Goal: Check status: Check status

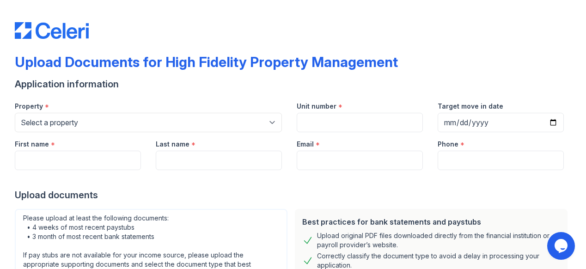
click at [231, 57] on div "Upload Documents for High Fidelity Property Management" at bounding box center [206, 62] width 383 height 17
click at [103, 45] on div "Upload Documents for High Fidelity Property Management Application information …" at bounding box center [293, 205] width 556 height 403
click at [76, 32] on img at bounding box center [52, 30] width 74 height 17
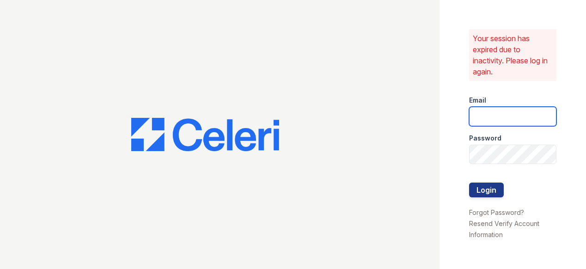
type input "caitlin@hifipm.com"
click at [511, 119] on input "caitlin@hifipm.com" at bounding box center [512, 116] width 87 height 19
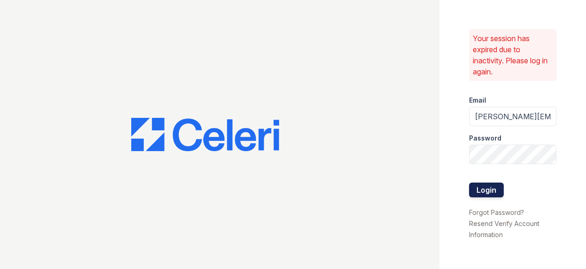
click at [472, 188] on button "Login" at bounding box center [486, 189] width 35 height 15
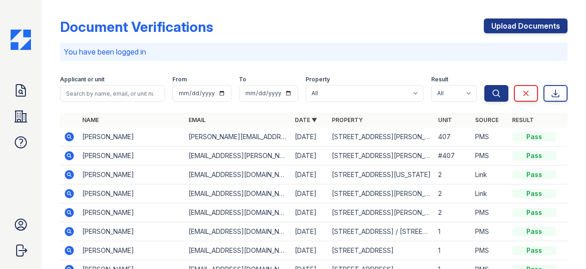
click at [473, 195] on td "Link" at bounding box center [489, 193] width 37 height 19
click at [129, 45] on div "You have been logged in" at bounding box center [313, 51] width 507 height 18
click at [130, 47] on p "You have been logged in" at bounding box center [314, 51] width 500 height 11
click at [197, 56] on p "You have been logged in" at bounding box center [314, 51] width 500 height 11
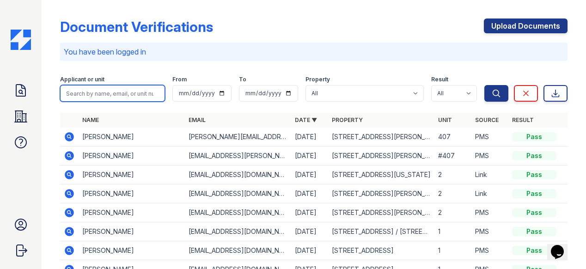
click at [121, 87] on input "search" at bounding box center [112, 93] width 105 height 17
paste input "Aidan Bradshaw"
type input "Aidan Bradshaw"
click at [484, 85] on button "Search" at bounding box center [496, 93] width 24 height 17
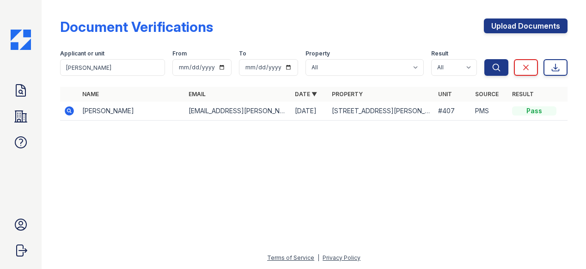
click at [517, 113] on div "Pass" at bounding box center [534, 110] width 44 height 9
click at [542, 108] on div "Pass" at bounding box center [534, 110] width 44 height 9
drag, startPoint x: 540, startPoint y: 109, endPoint x: 527, endPoint y: 111, distance: 14.0
click at [540, 109] on div "Pass" at bounding box center [534, 110] width 44 height 9
drag, startPoint x: 492, startPoint y: 113, endPoint x: 484, endPoint y: 113, distance: 7.9
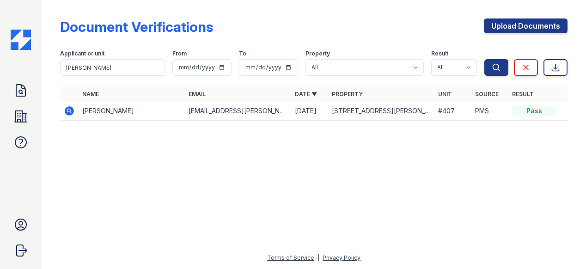
click at [488, 113] on td "PMS" at bounding box center [489, 111] width 37 height 19
click at [484, 113] on td "PMS" at bounding box center [489, 111] width 37 height 19
drag, startPoint x: 342, startPoint y: 113, endPoint x: 265, endPoint y: 114, distance: 76.7
click at [341, 113] on td "[STREET_ADDRESS][PERSON_NAME]" at bounding box center [381, 111] width 106 height 19
drag, startPoint x: 255, startPoint y: 114, endPoint x: 249, endPoint y: 115, distance: 6.5
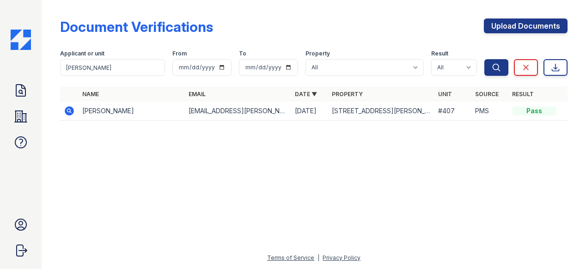
click at [255, 114] on td "[EMAIL_ADDRESS][PERSON_NAME][DOMAIN_NAME]" at bounding box center [238, 111] width 106 height 19
click at [126, 111] on td "Aidan Bradshaw" at bounding box center [132, 111] width 106 height 19
click at [106, 107] on td "Aidan Bradshaw" at bounding box center [132, 111] width 106 height 19
click at [66, 104] on td at bounding box center [69, 111] width 18 height 19
click at [66, 108] on icon at bounding box center [69, 110] width 11 height 11
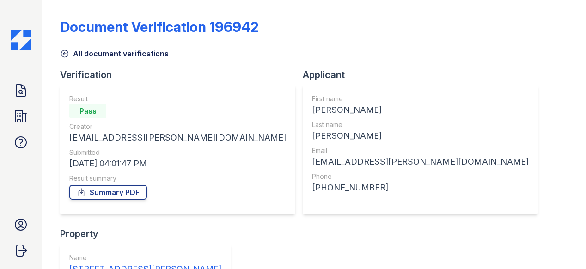
click at [85, 110] on div "Pass" at bounding box center [87, 110] width 37 height 15
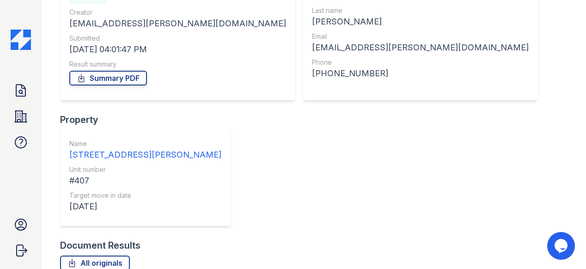
scroll to position [143, 0]
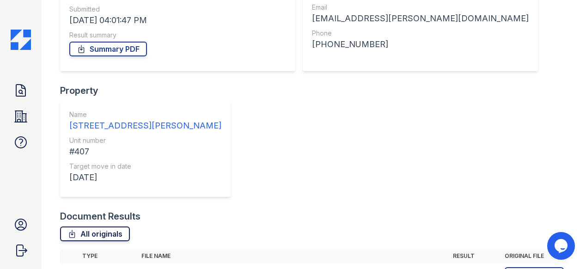
click at [93, 226] on link "All originals" at bounding box center [95, 233] width 70 height 15
